Goal: Information Seeking & Learning: Compare options

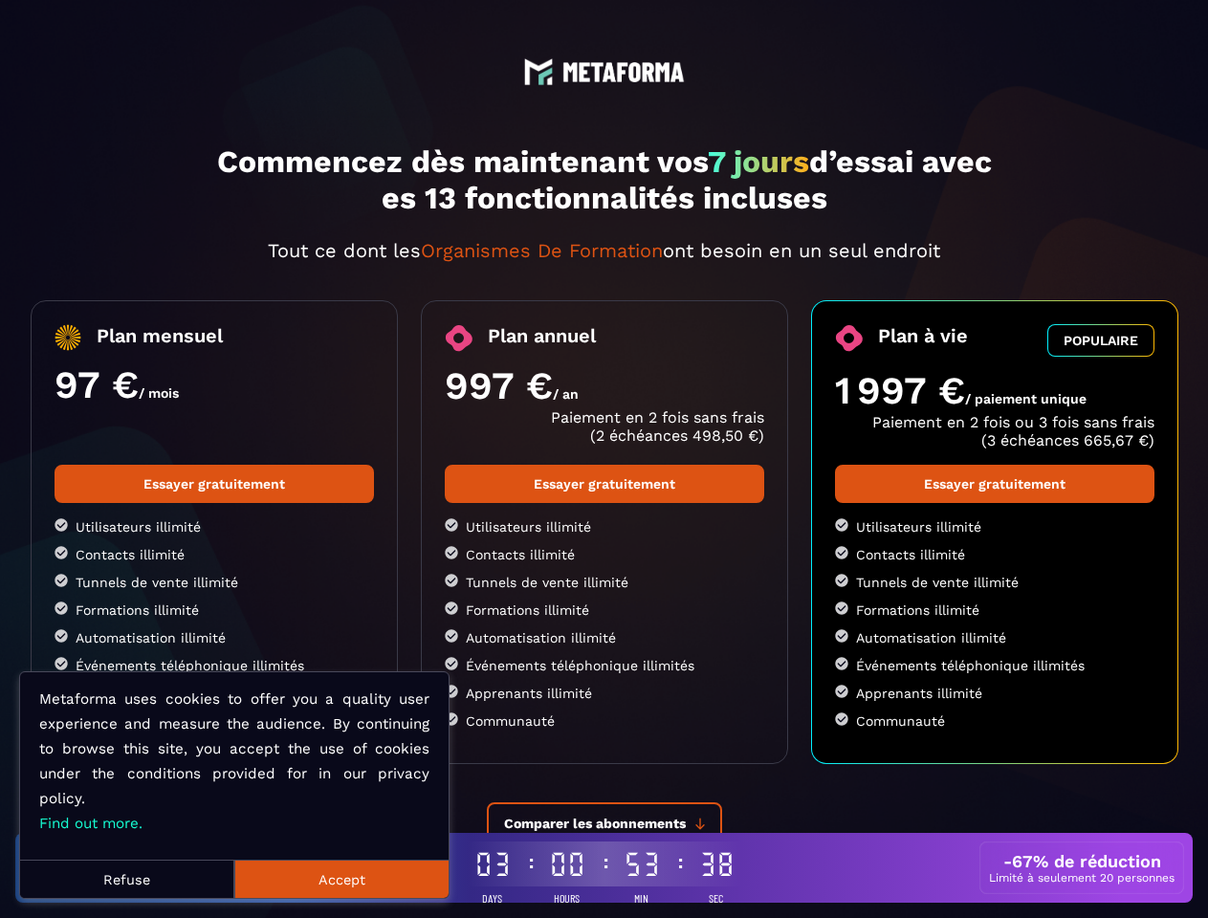
click at [127, 879] on button "Refuse" at bounding box center [127, 879] width 214 height 38
click at [341, 879] on button "Accept" at bounding box center [341, 879] width 214 height 38
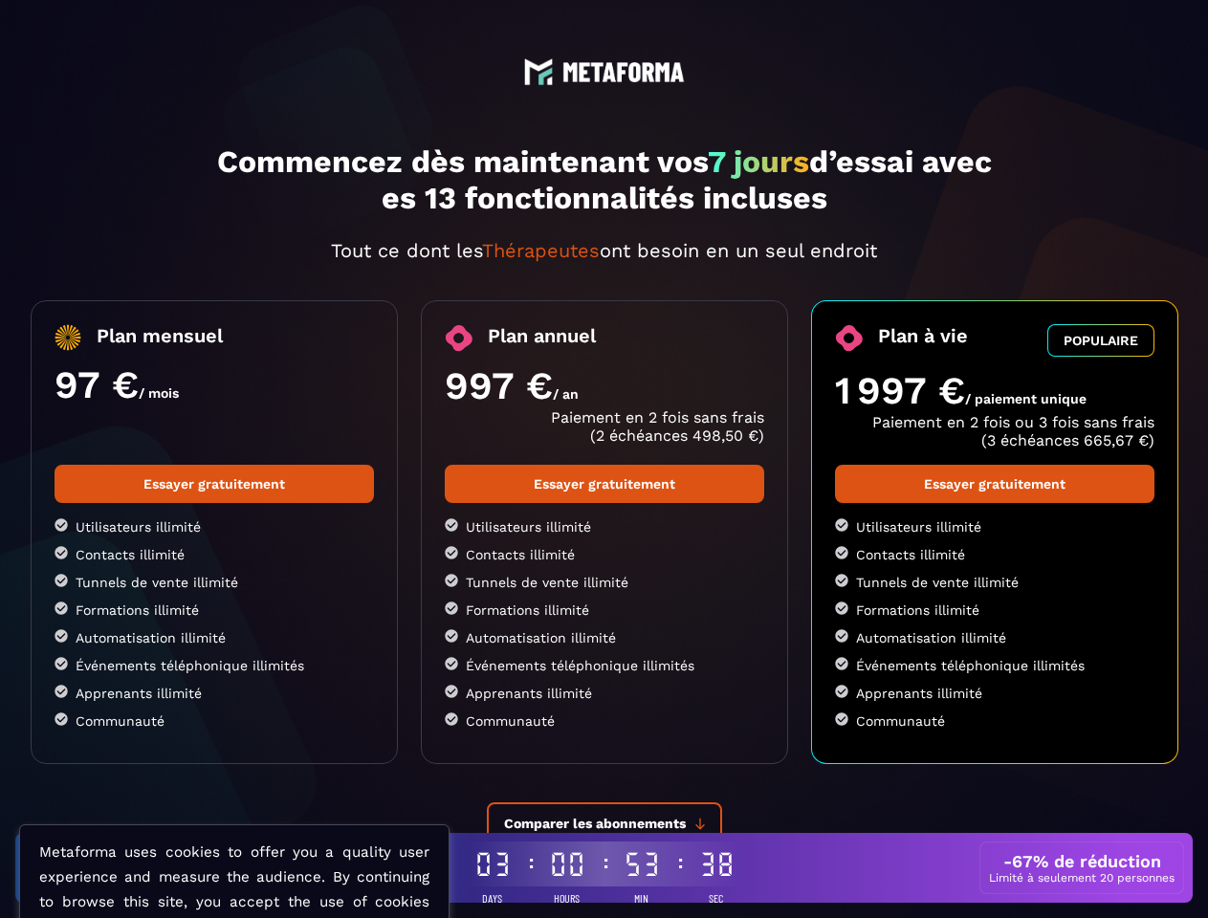
click at [604, 823] on span "Comparer les abonnements" at bounding box center [595, 823] width 182 height 15
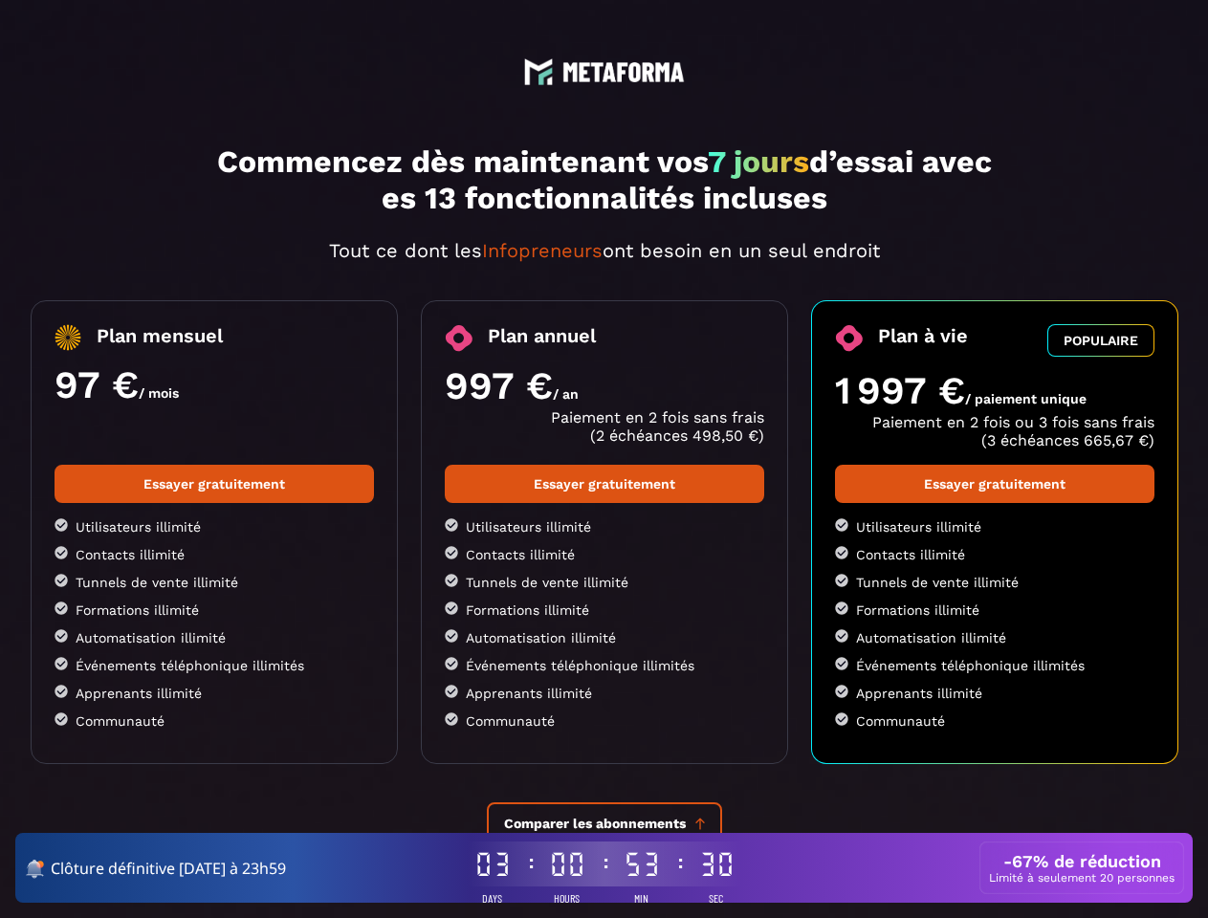
scroll to position [926, 0]
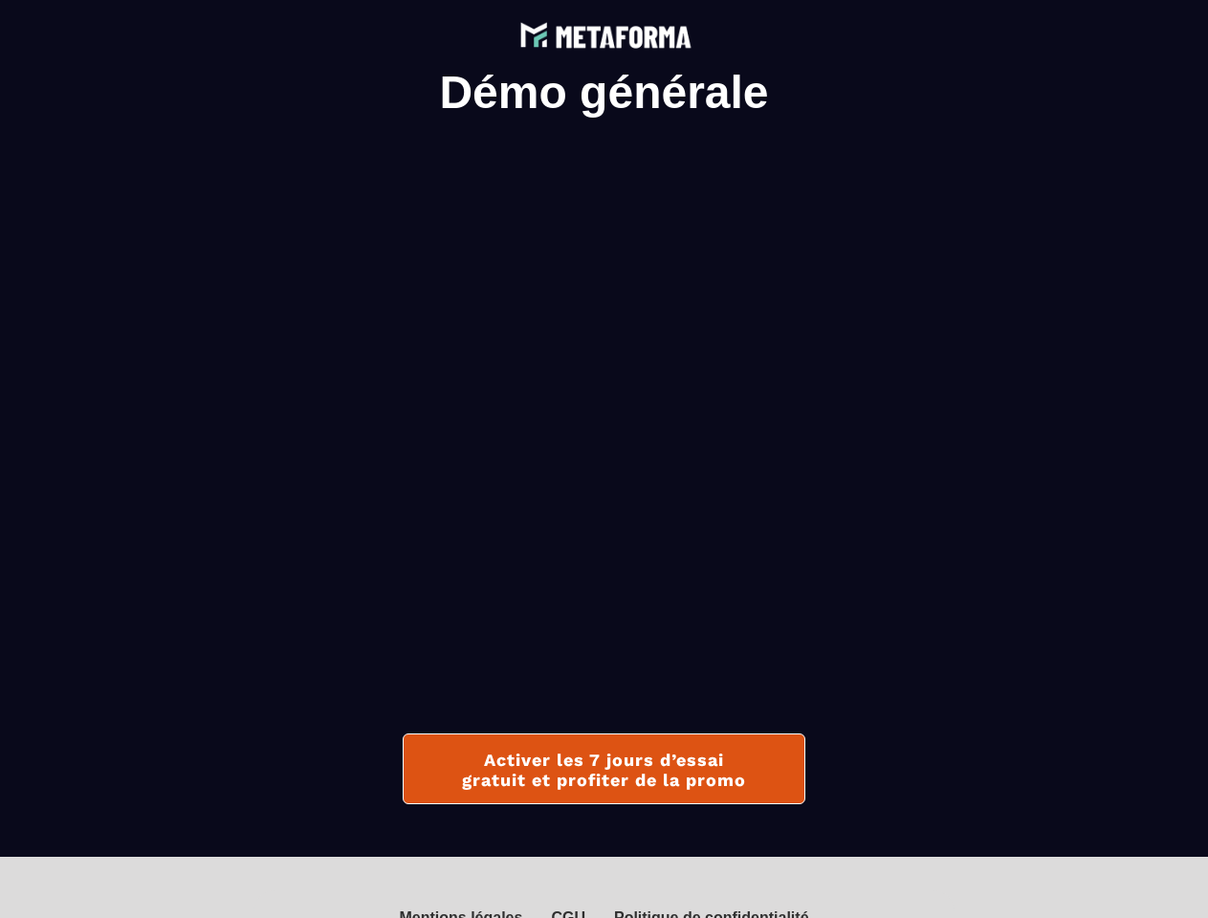
click at [603, 33] on img at bounding box center [603, 33] width 181 height 37
click at [465, 913] on div "Mentions légales" at bounding box center [460, 917] width 123 height 17
click at [603, 33] on img at bounding box center [603, 33] width 181 height 37
click at [465, 913] on div "Mentions légales" at bounding box center [460, 917] width 123 height 17
click at [708, 913] on div "Politique de confidentialité" at bounding box center [711, 917] width 195 height 17
